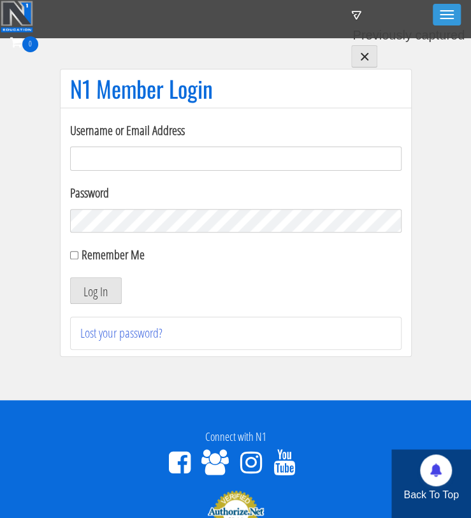
type input "iifymbro@gmail.com"
click at [78, 256] on div "Remember Me" at bounding box center [235, 254] width 331 height 19
click at [75, 256] on input "Remember Me" at bounding box center [74, 255] width 8 height 8
checkbox input "true"
click at [92, 290] on button "Log In" at bounding box center [96, 290] width 52 height 27
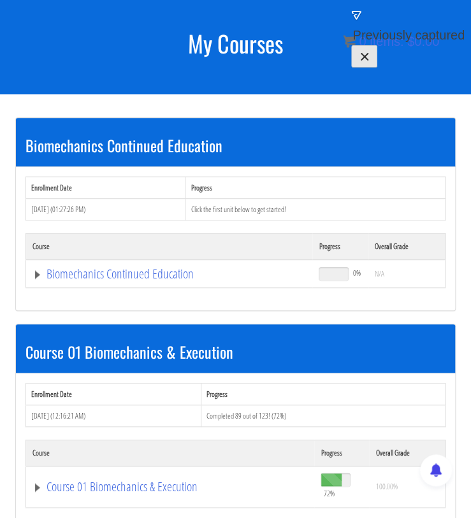
scroll to position [80, 0]
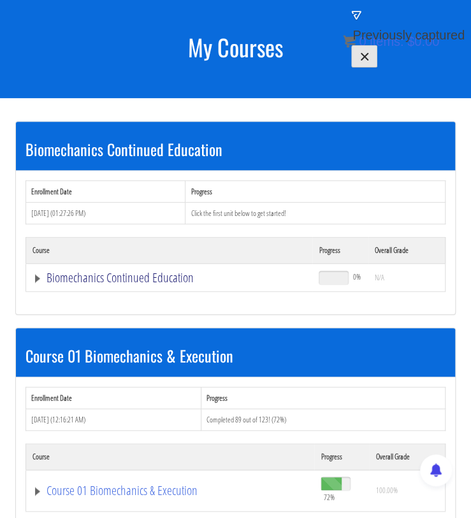
click at [39, 277] on link "Biomechanics Continued Education" at bounding box center [168, 277] width 273 height 13
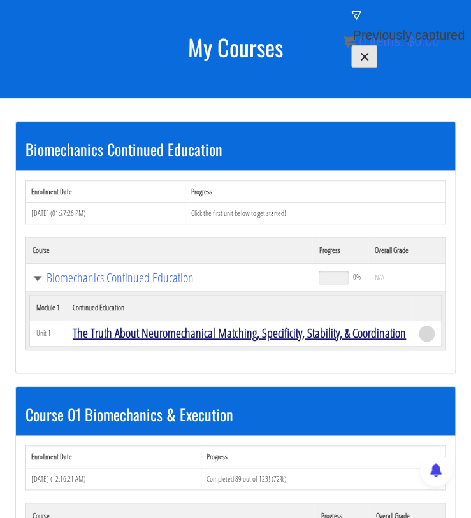
click at [185, 333] on link "The Truth About Neuromechanical Matching, Specificity, Stability, & Coordination" at bounding box center [239, 332] width 333 height 17
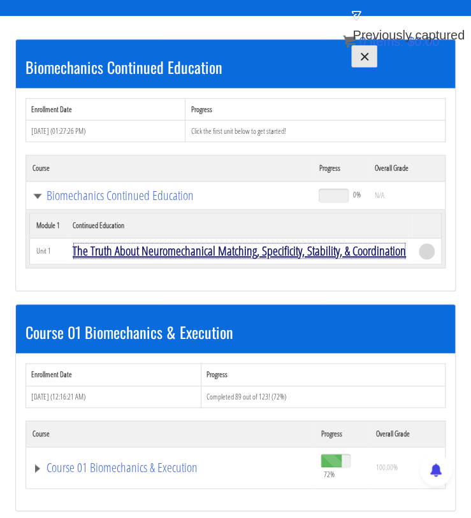
scroll to position [166, 0]
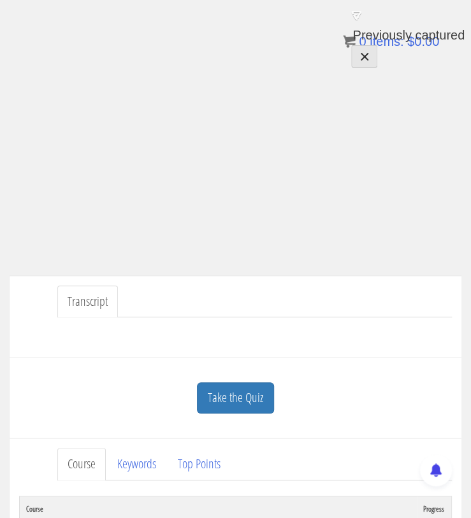
scroll to position [173, 0]
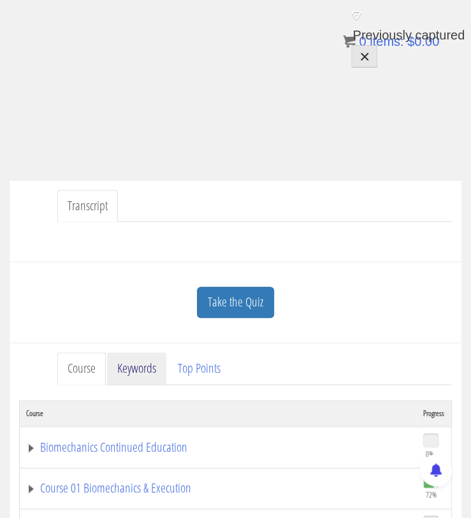
click at [140, 368] on link "Keywords" at bounding box center [136, 368] width 59 height 32
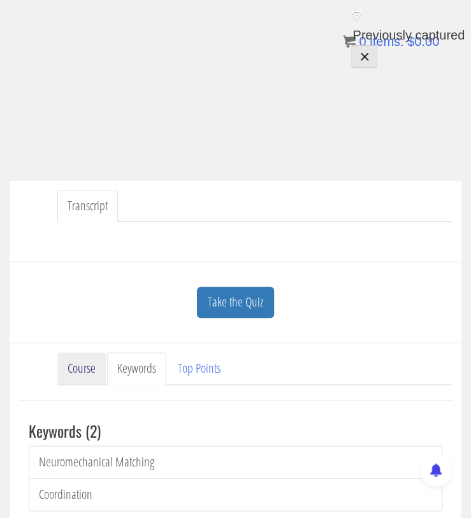
click at [97, 367] on link "Course" at bounding box center [81, 368] width 48 height 32
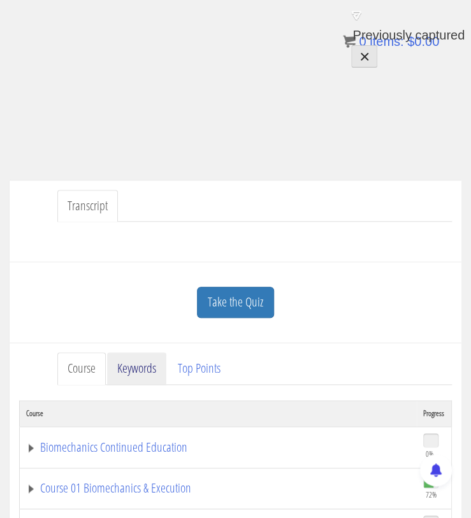
click at [137, 361] on link "Keywords" at bounding box center [136, 368] width 59 height 32
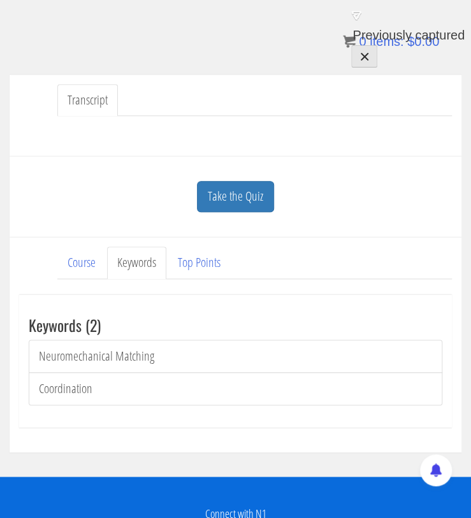
scroll to position [294, 0]
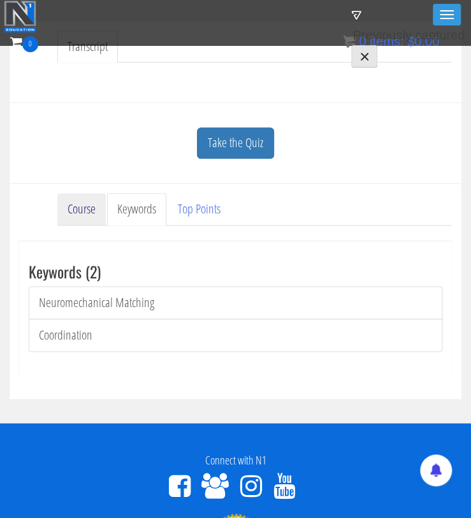
click at [78, 210] on link "Course" at bounding box center [81, 209] width 48 height 32
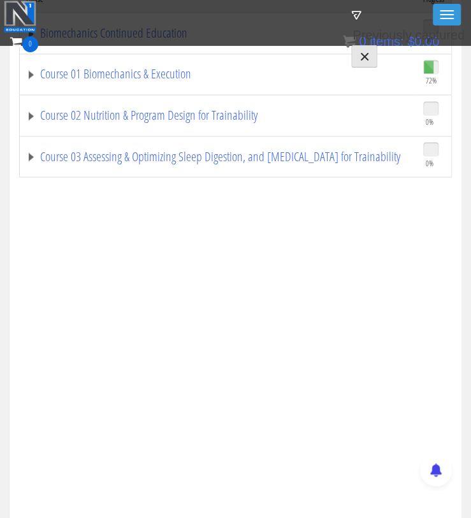
scroll to position [451, 0]
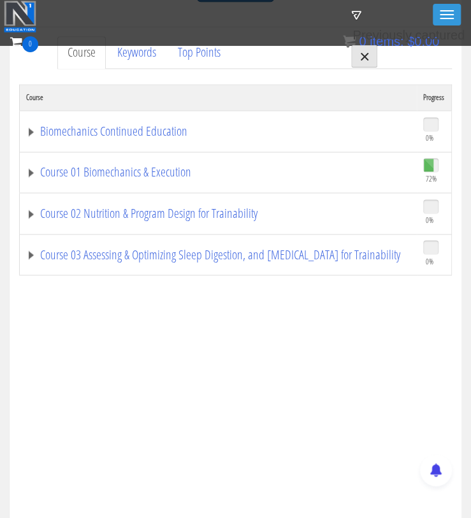
click at [22, 171] on td "Course 01 Biomechanics & Execution" at bounding box center [218, 172] width 397 height 41
click at [26, 171] on link "Course 01 Biomechanics & Execution" at bounding box center [218, 172] width 384 height 13
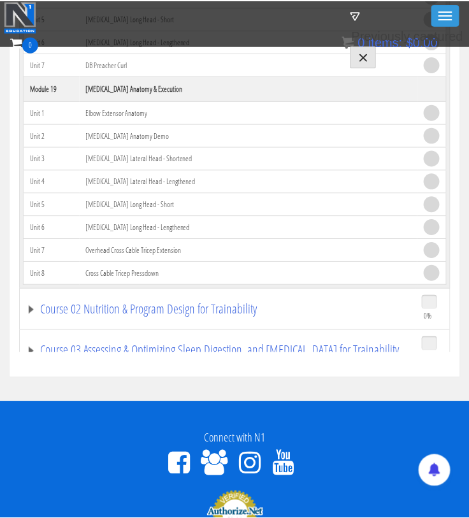
scroll to position [820, 0]
